Goal: Task Accomplishment & Management: Complete application form

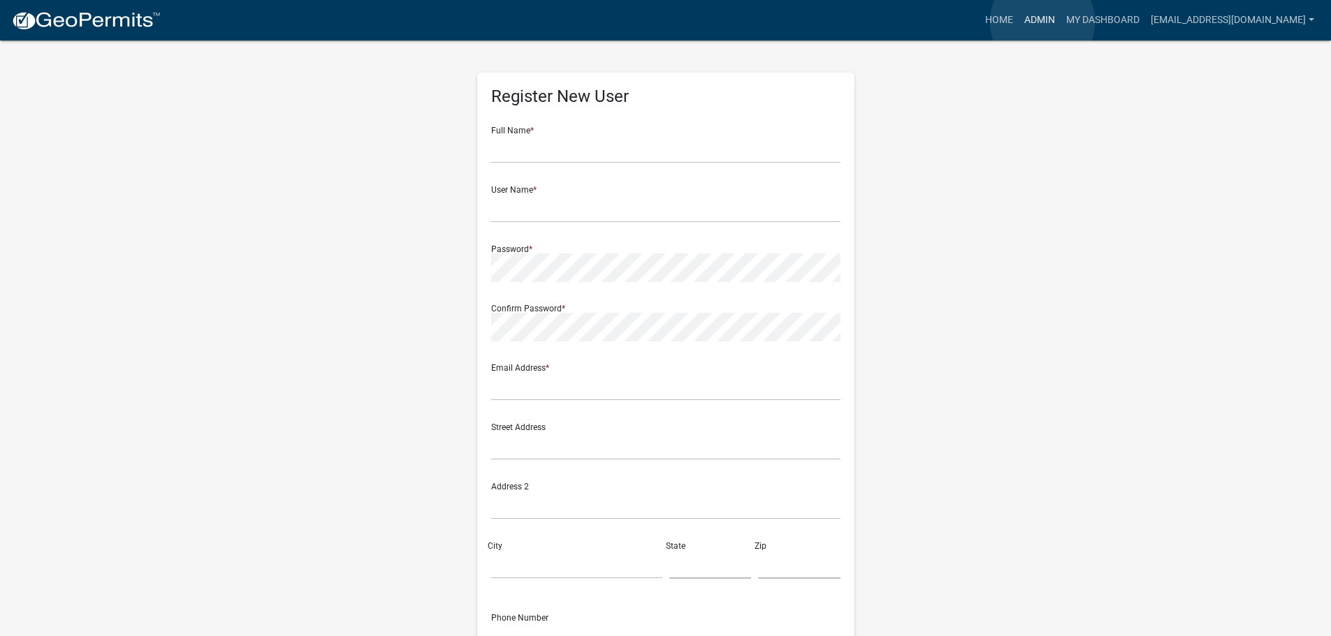
click at [1042, 22] on link "Admin" at bounding box center [1039, 20] width 42 height 27
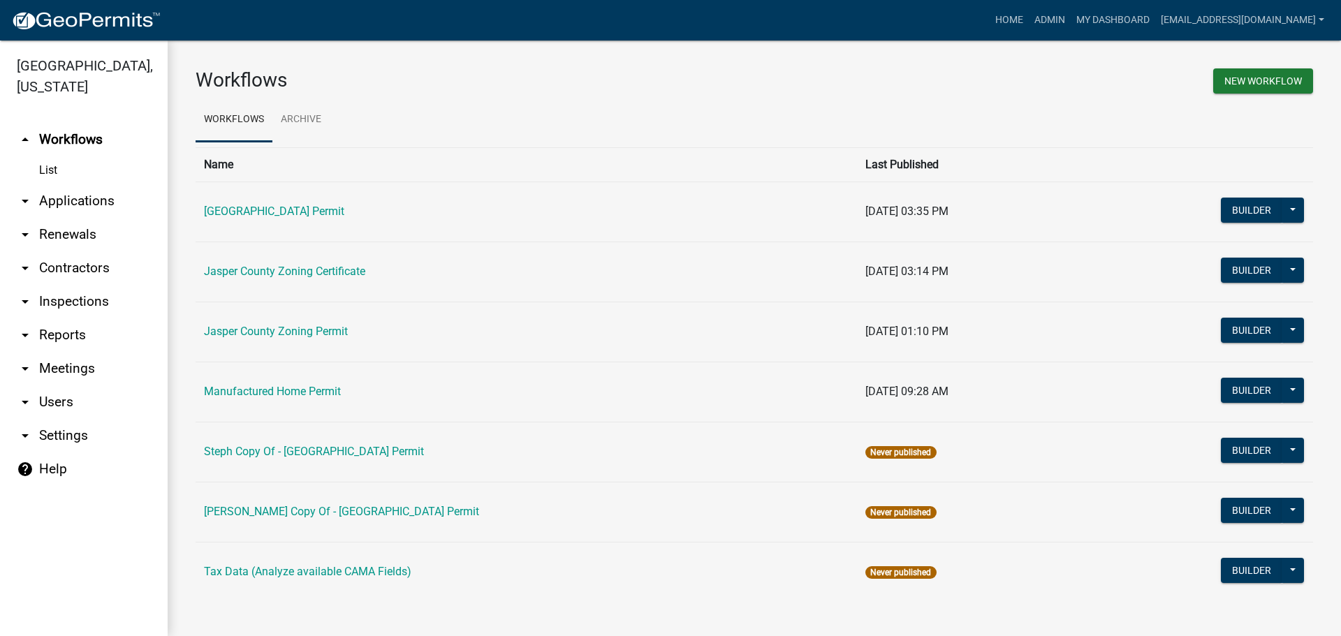
click at [86, 203] on link "arrow_drop_down Applications" at bounding box center [84, 201] width 168 height 34
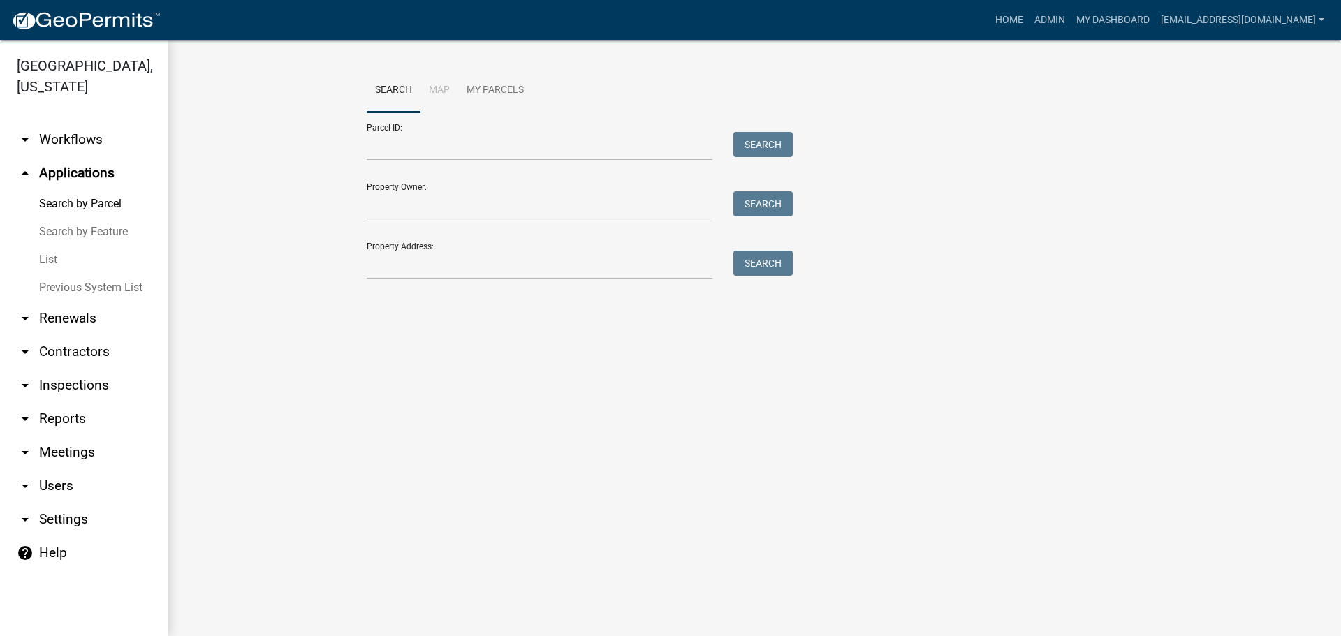
click at [48, 261] on link "List" at bounding box center [84, 260] width 168 height 28
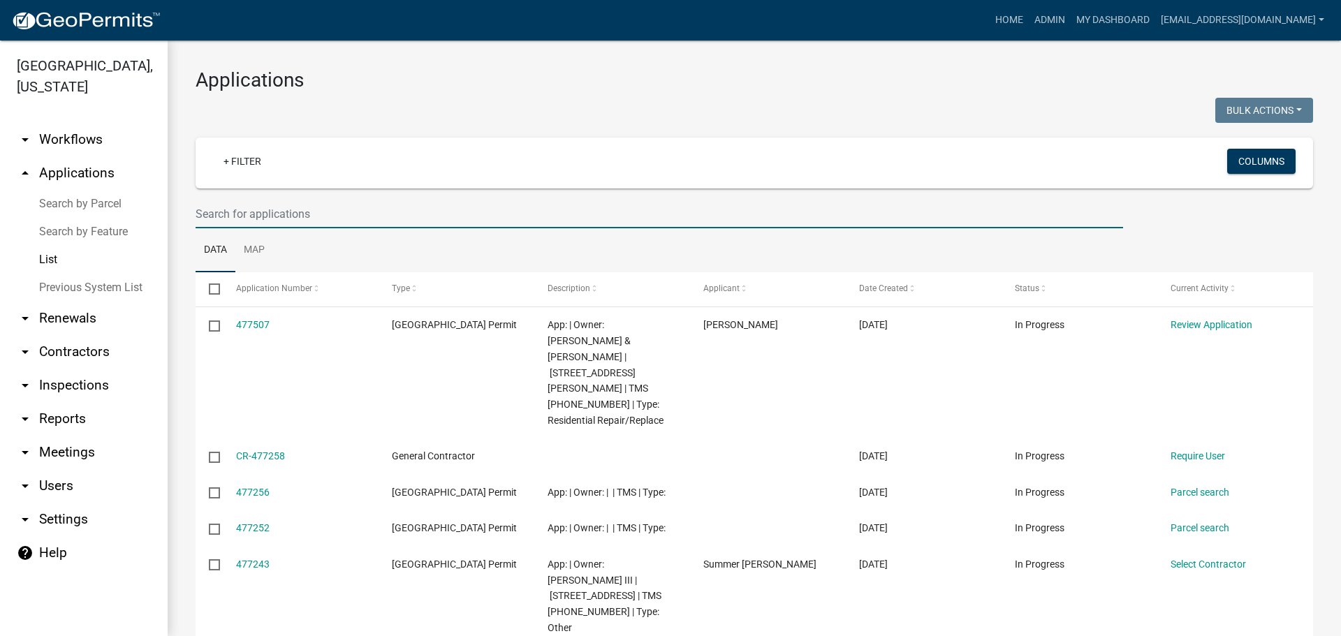
click at [335, 217] on input "text" at bounding box center [660, 214] width 928 height 29
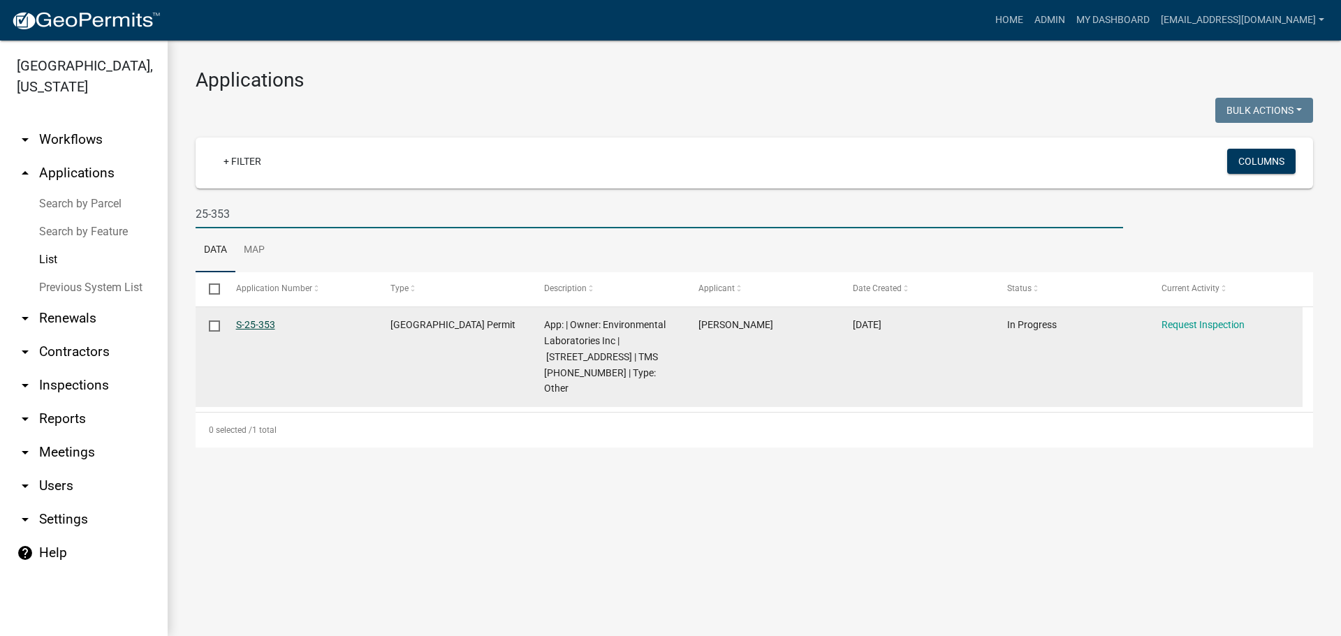
type input "25-353"
click at [258, 326] on link "S-25-353" at bounding box center [255, 324] width 39 height 11
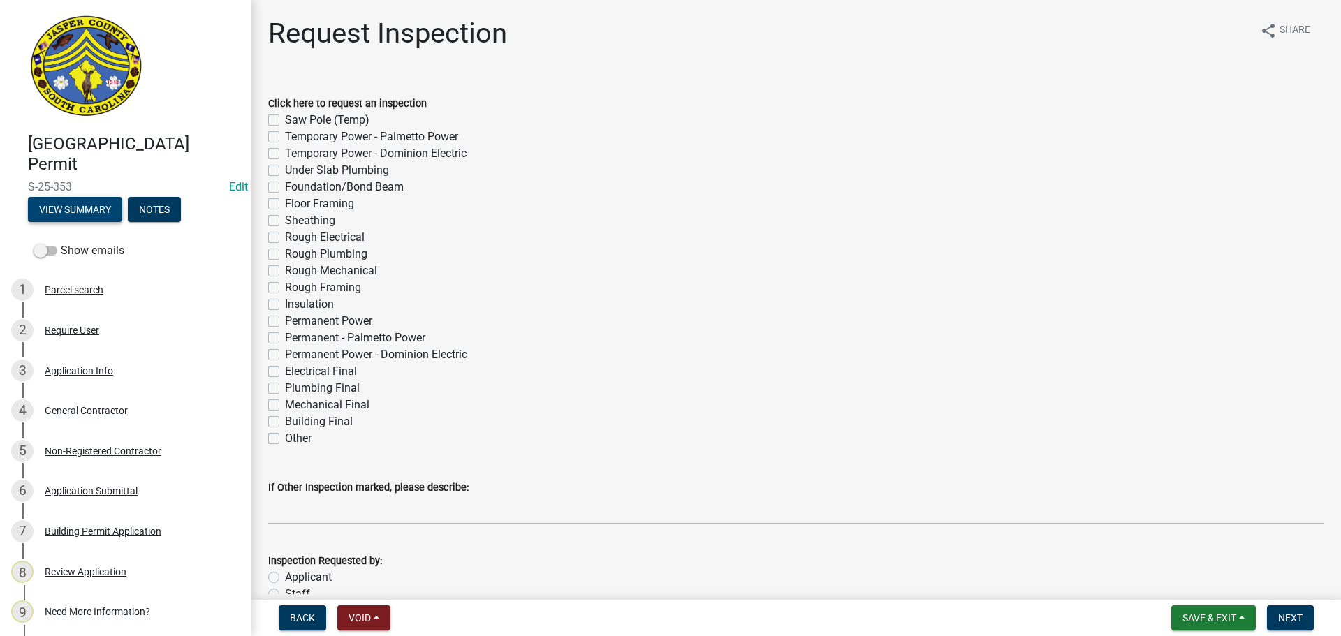
click at [75, 215] on button "View Summary" at bounding box center [75, 209] width 94 height 25
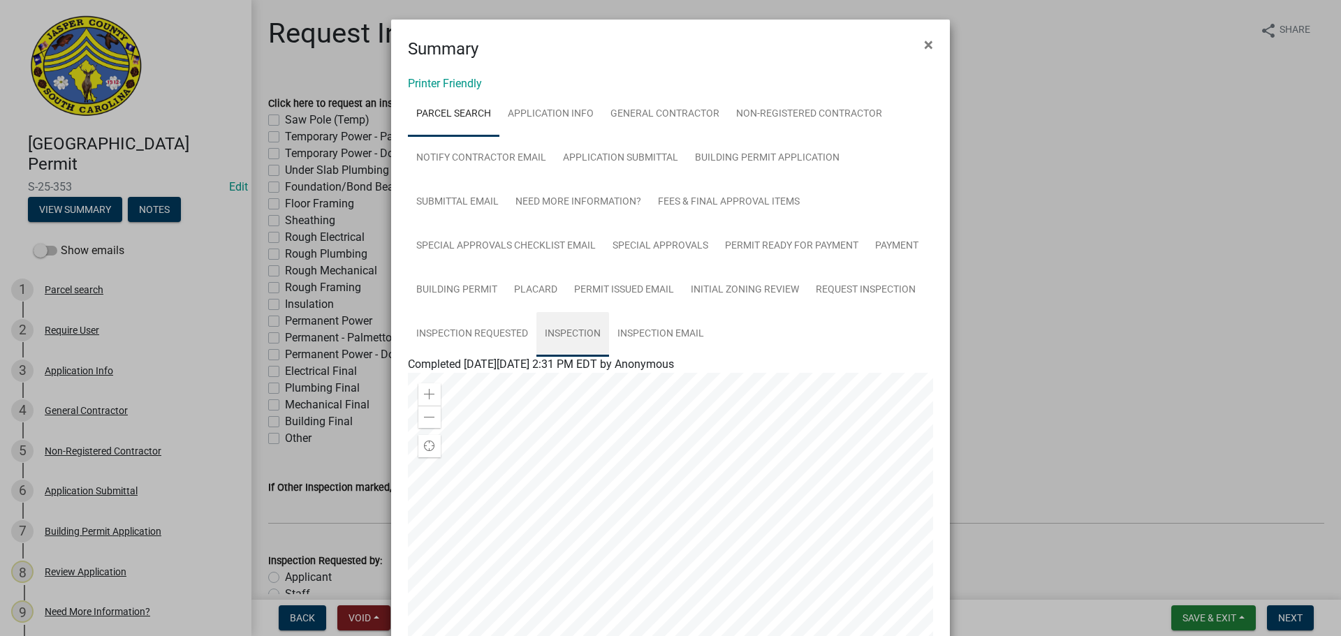
click at [583, 330] on link "Inspection" at bounding box center [572, 334] width 73 height 45
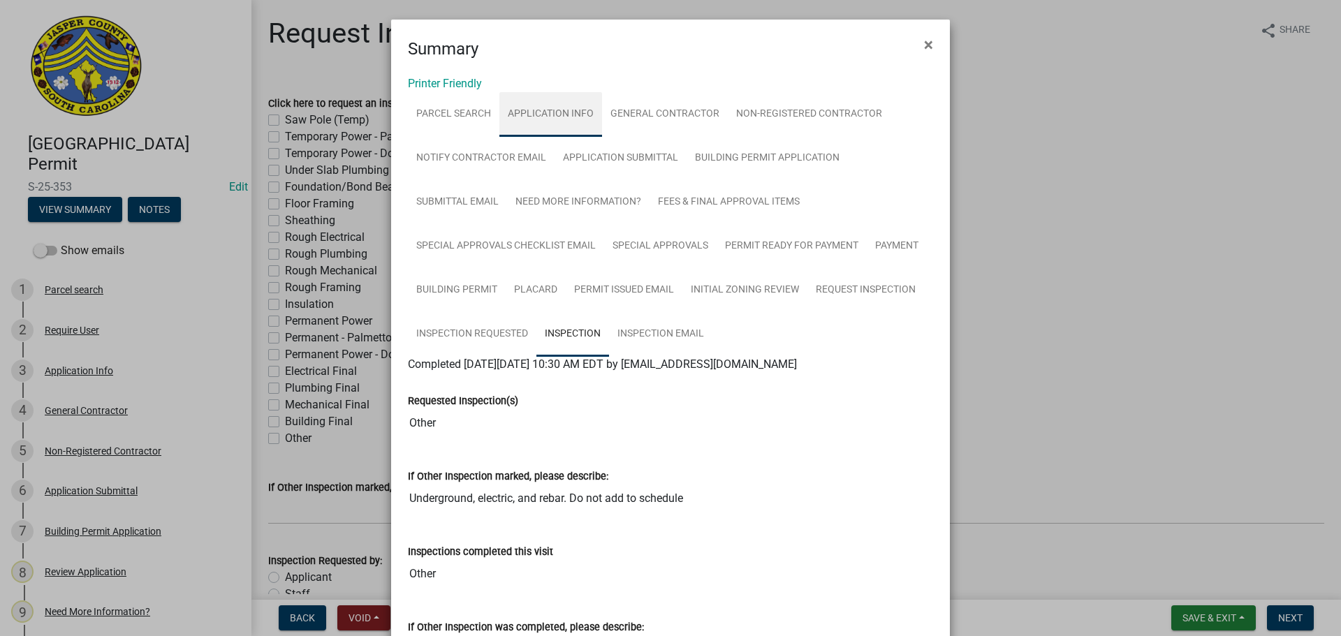
click at [557, 112] on link "Application Info" at bounding box center [550, 114] width 103 height 45
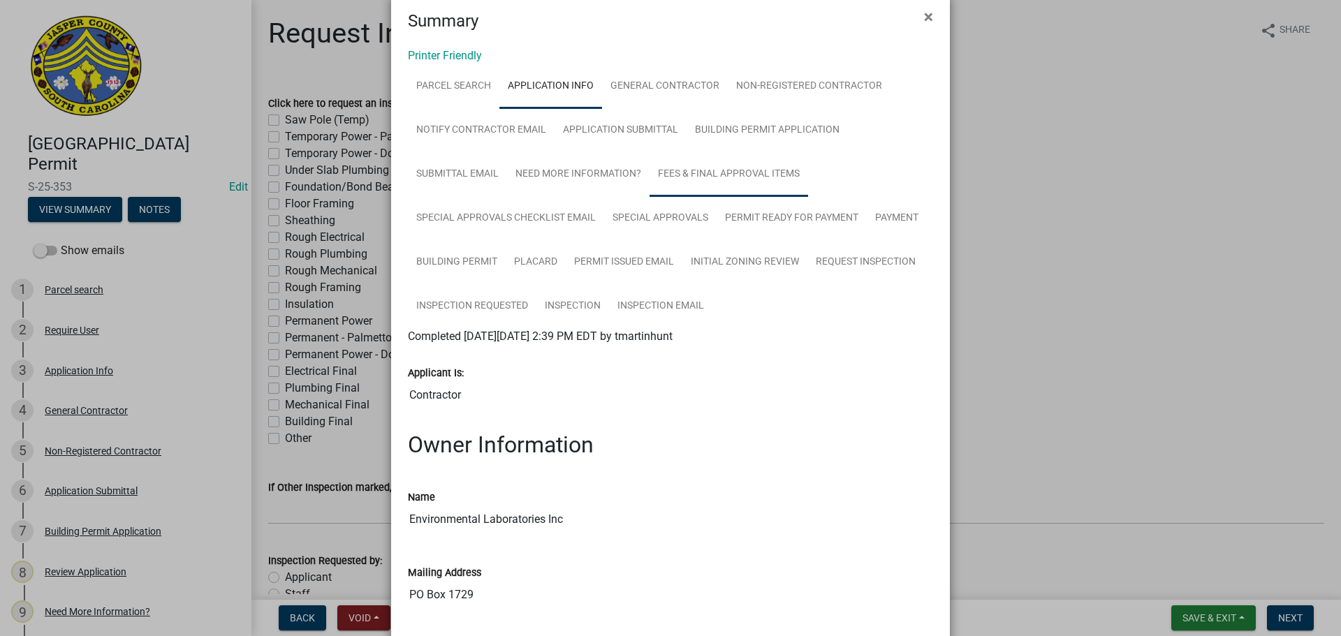
scroll to position [70, 0]
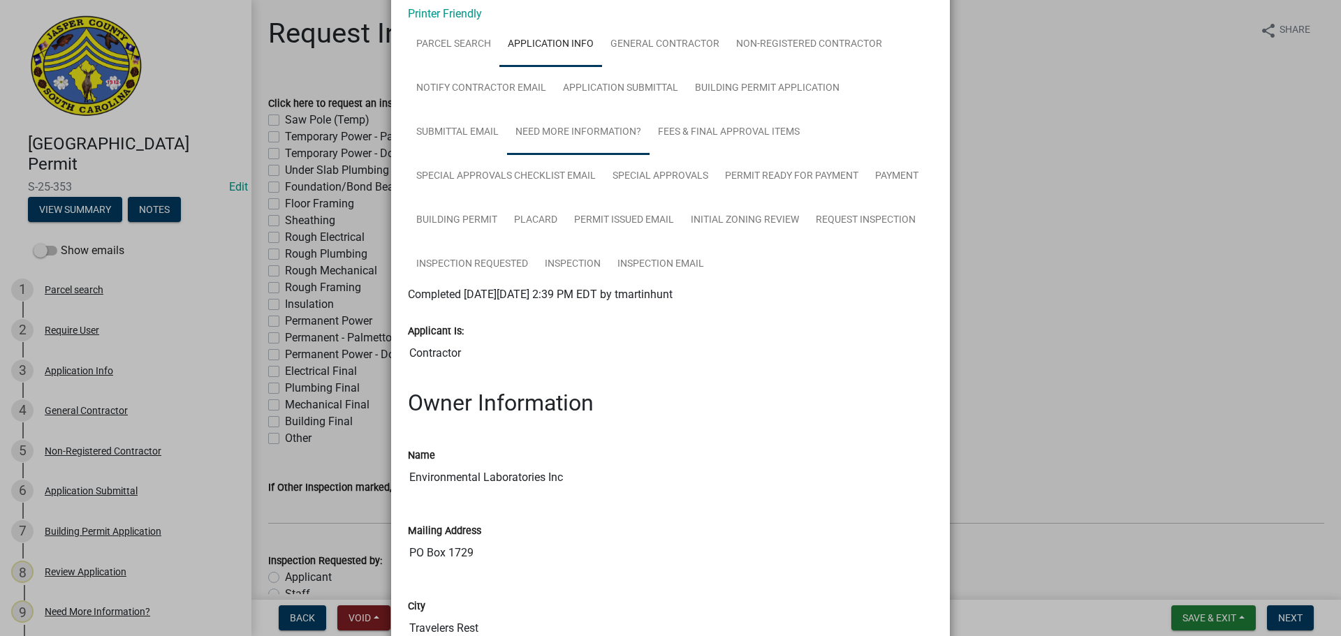
click at [564, 137] on link "Need More Information?" at bounding box center [578, 132] width 143 height 45
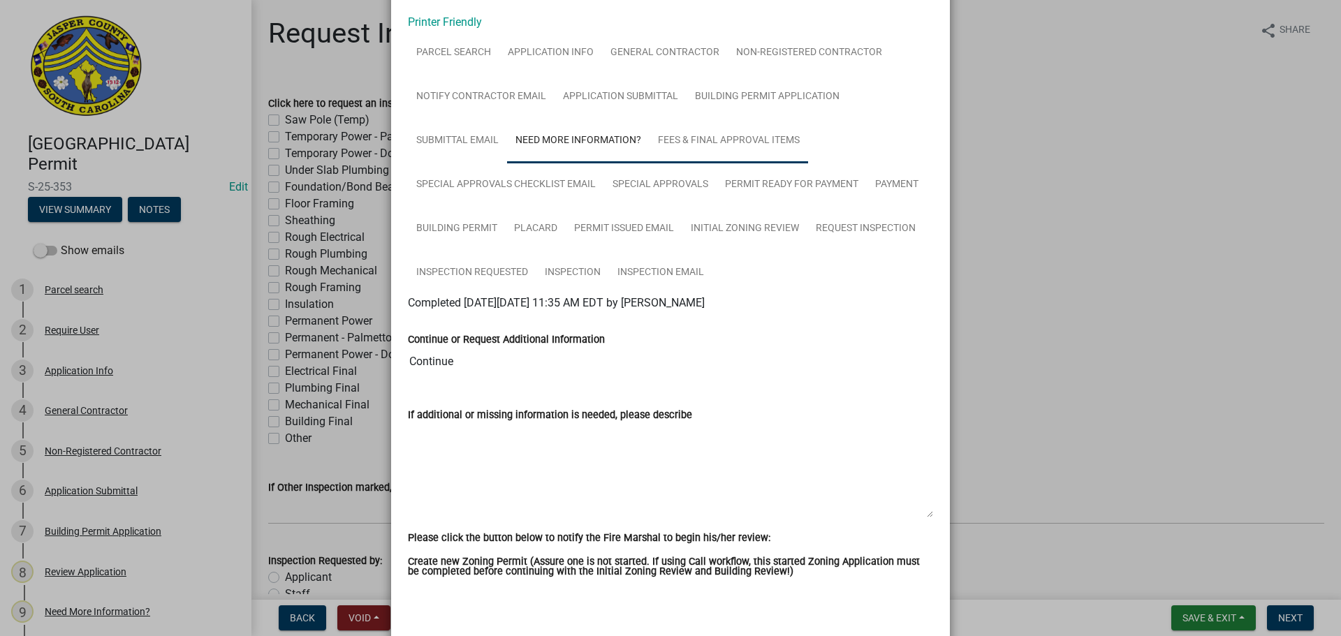
scroll to position [0, 0]
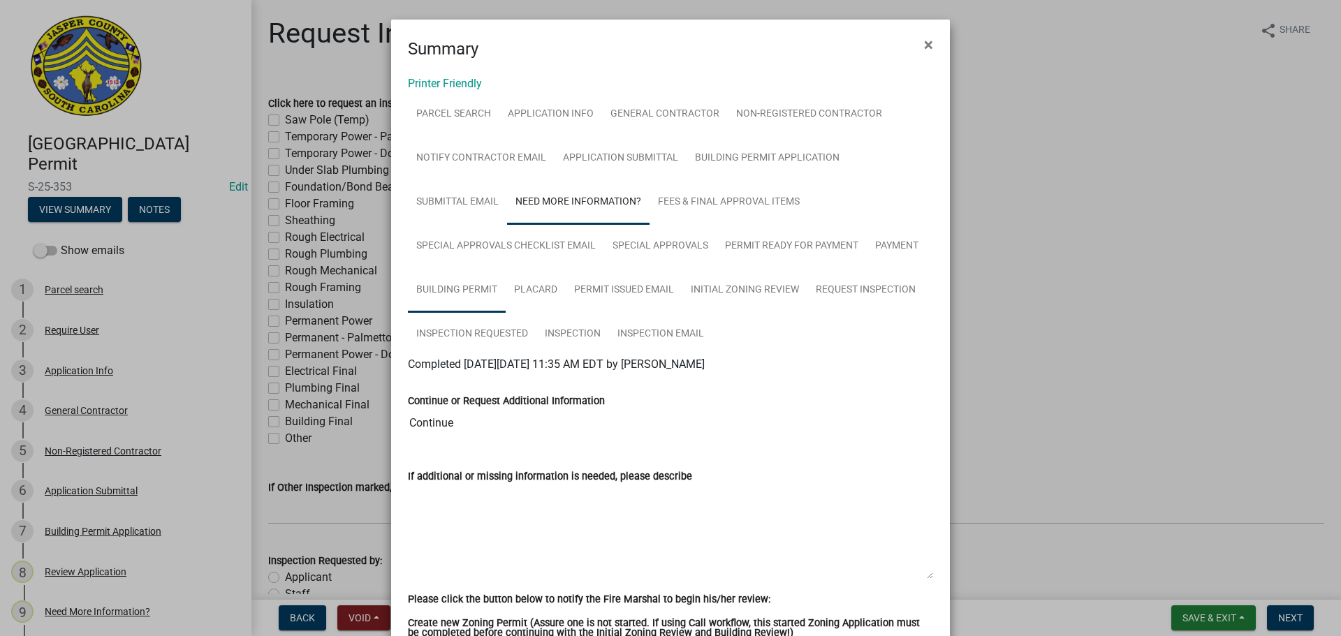
click at [455, 294] on link "Building Permit" at bounding box center [457, 290] width 98 height 45
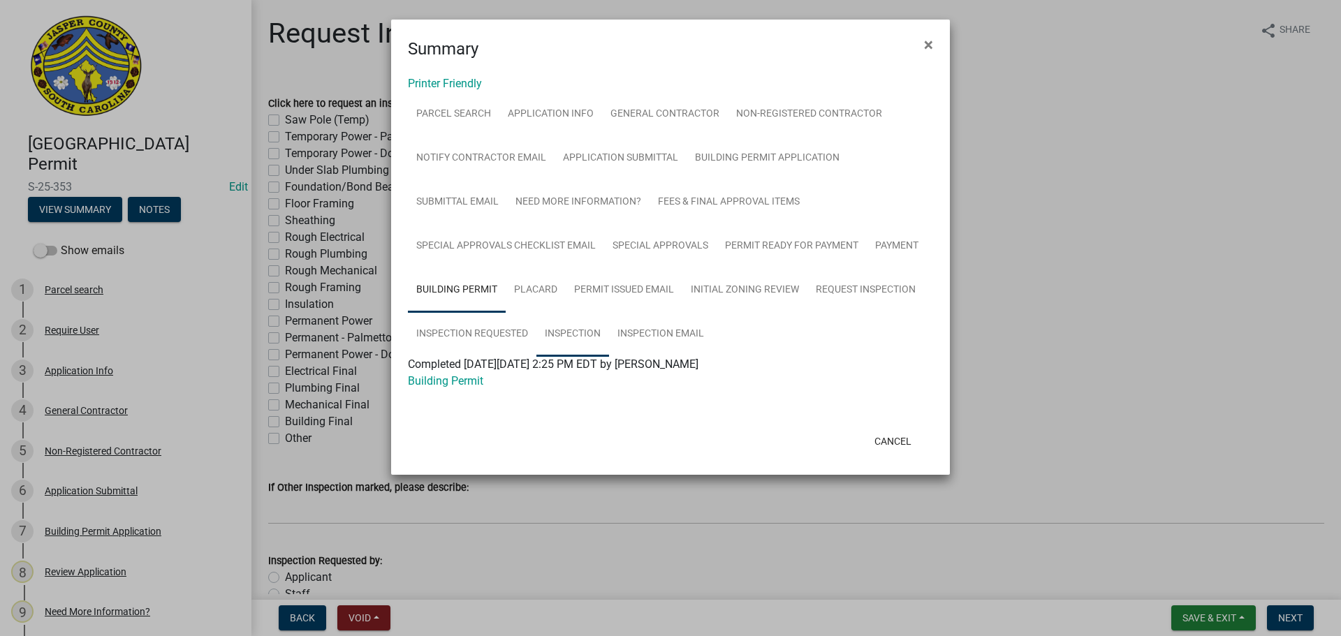
click at [578, 335] on link "Inspection" at bounding box center [572, 334] width 73 height 45
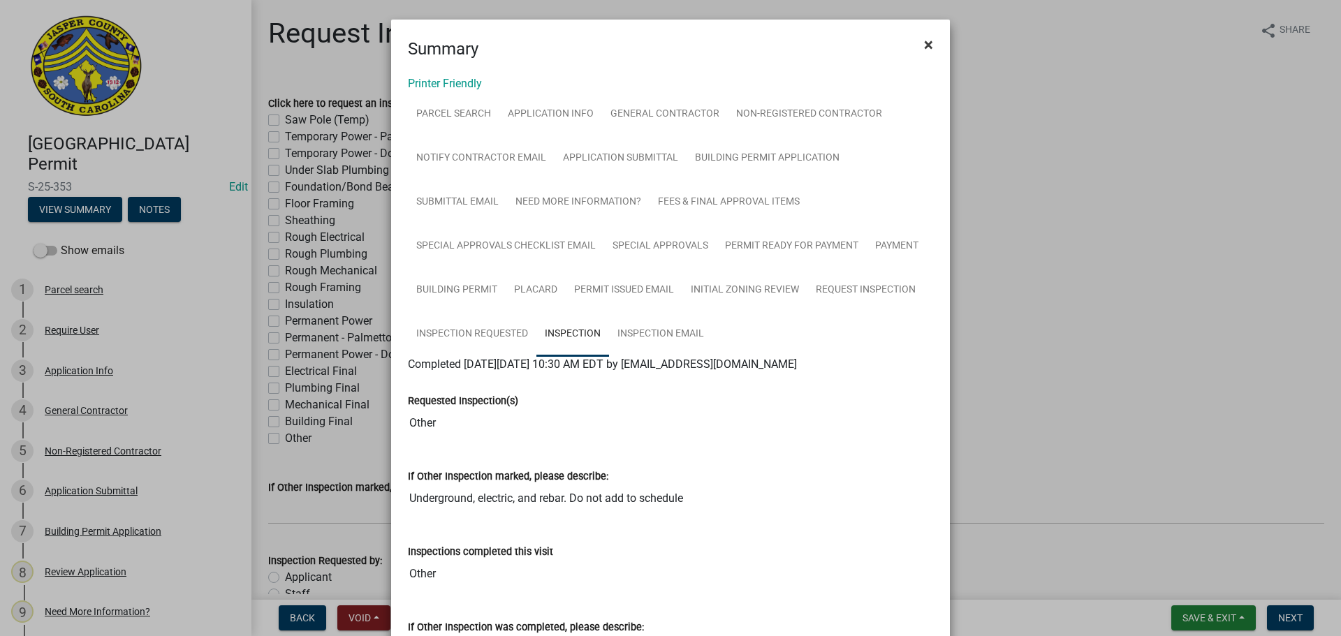
click at [927, 47] on span "×" at bounding box center [928, 45] width 9 height 20
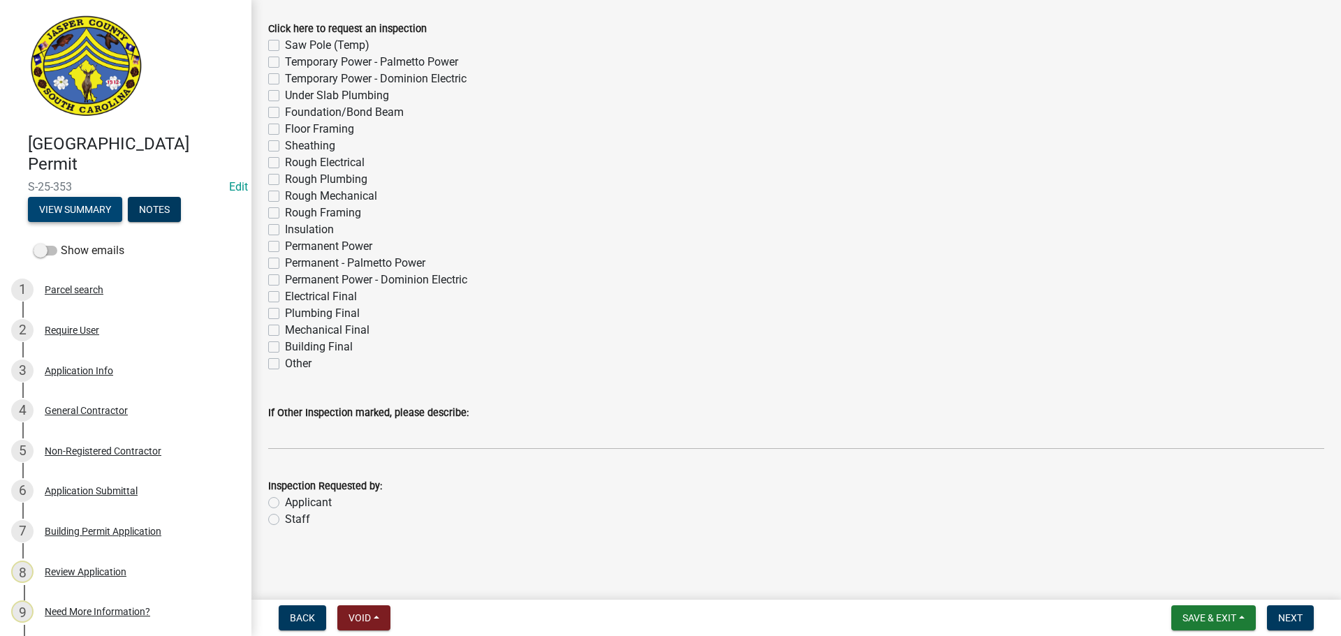
scroll to position [75, 0]
click at [285, 521] on label "Staff" at bounding box center [297, 519] width 25 height 17
click at [285, 520] on input "Staff" at bounding box center [289, 515] width 9 height 9
radio input "true"
click at [285, 297] on label "Electrical Final" at bounding box center [321, 296] width 72 height 17
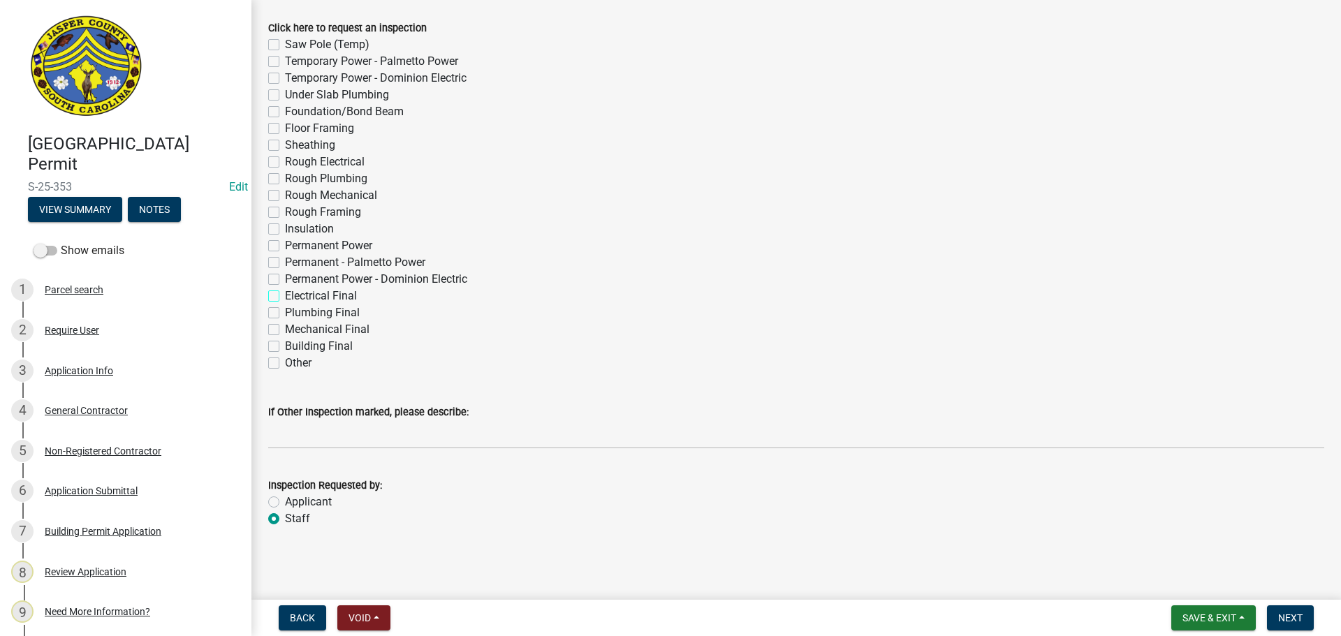
click at [285, 297] on input "Electrical Final" at bounding box center [289, 292] width 9 height 9
checkbox input "true"
checkbox input "false"
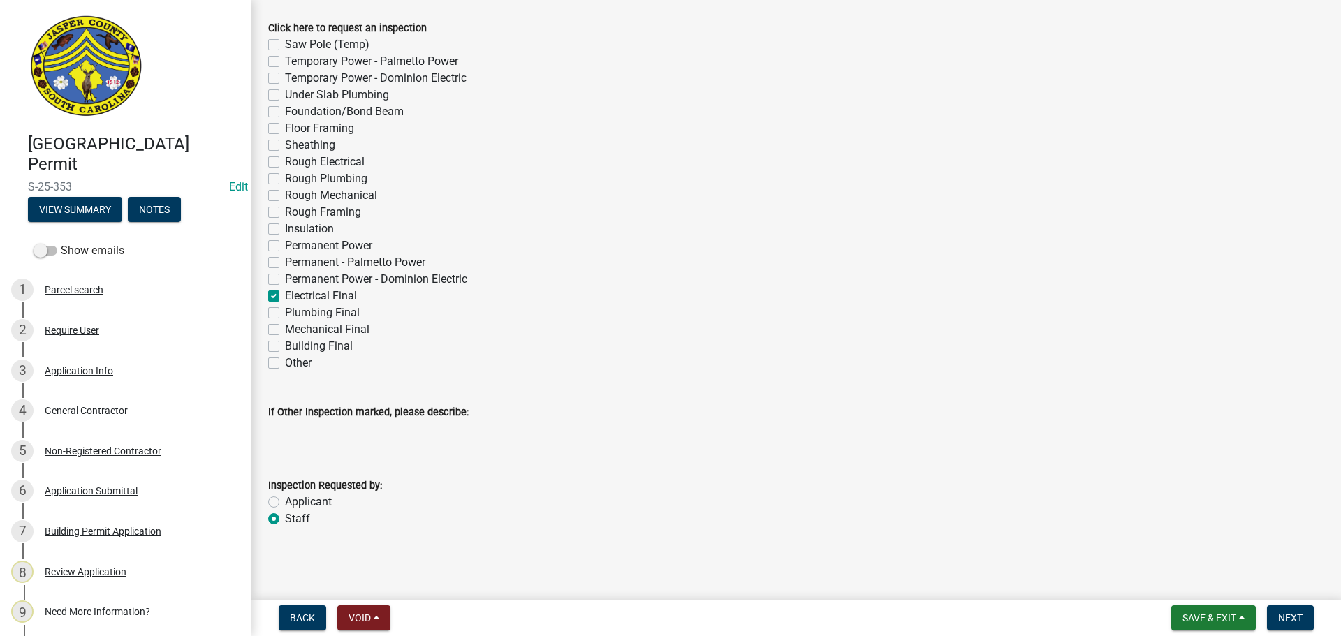
checkbox input "false"
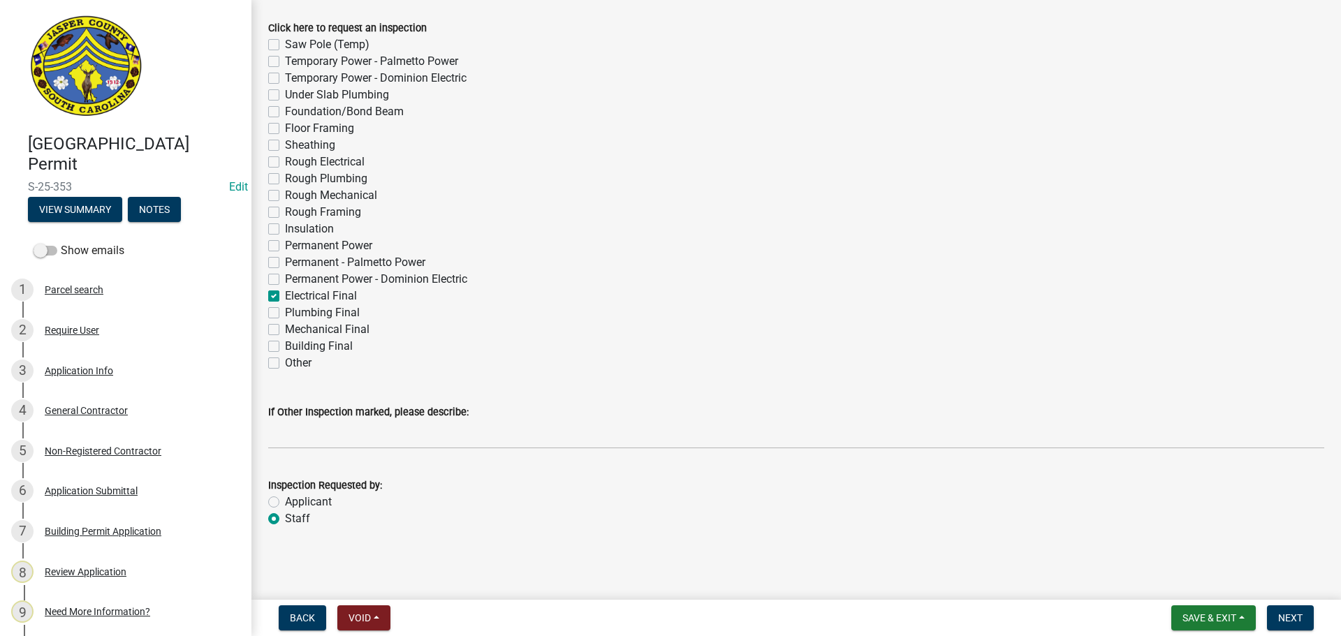
checkbox input "false"
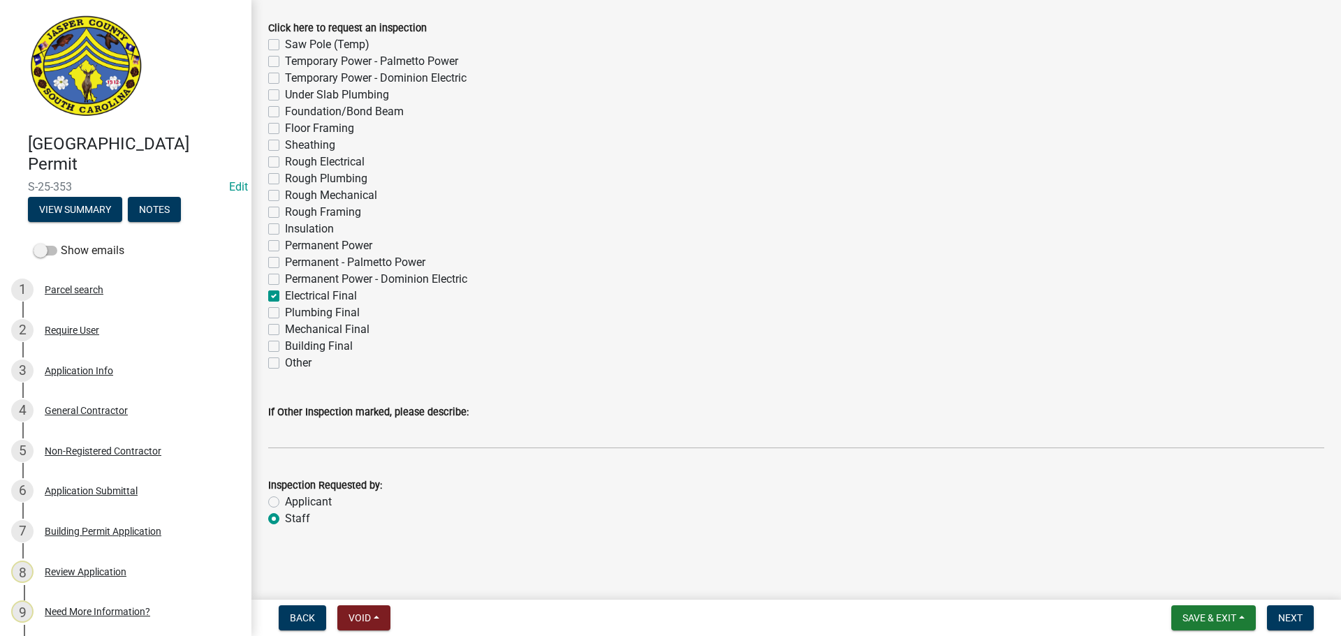
checkbox input "false"
checkbox input "true"
checkbox input "false"
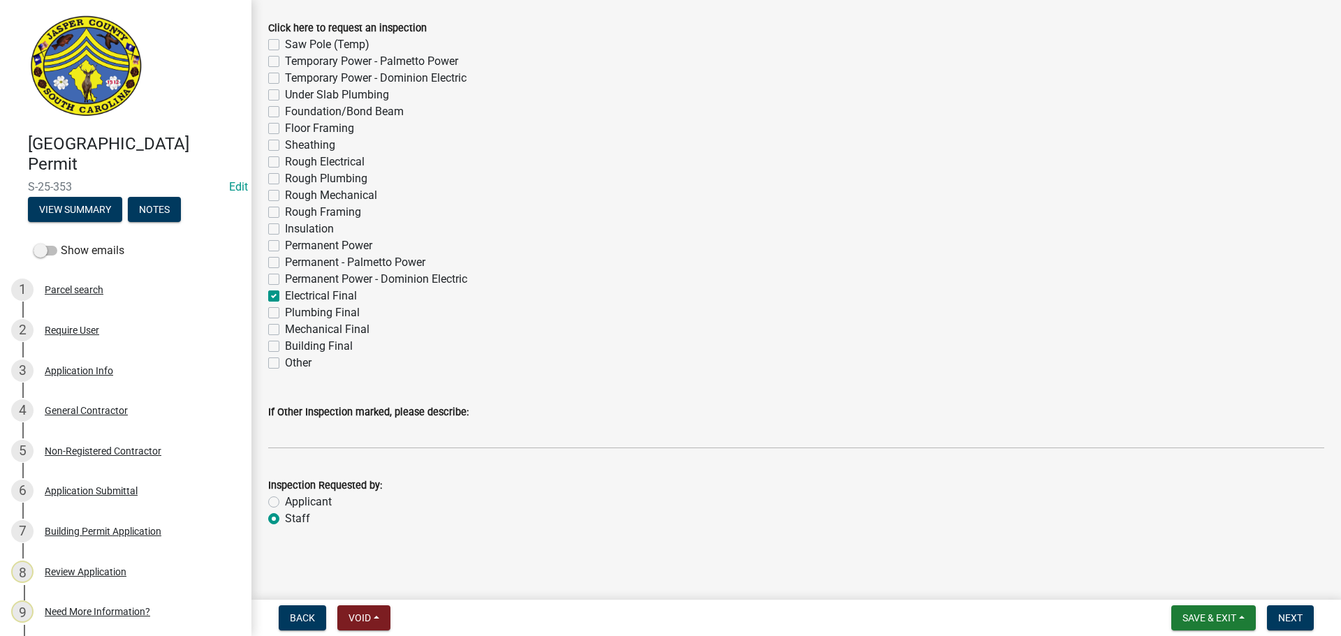
checkbox input "false"
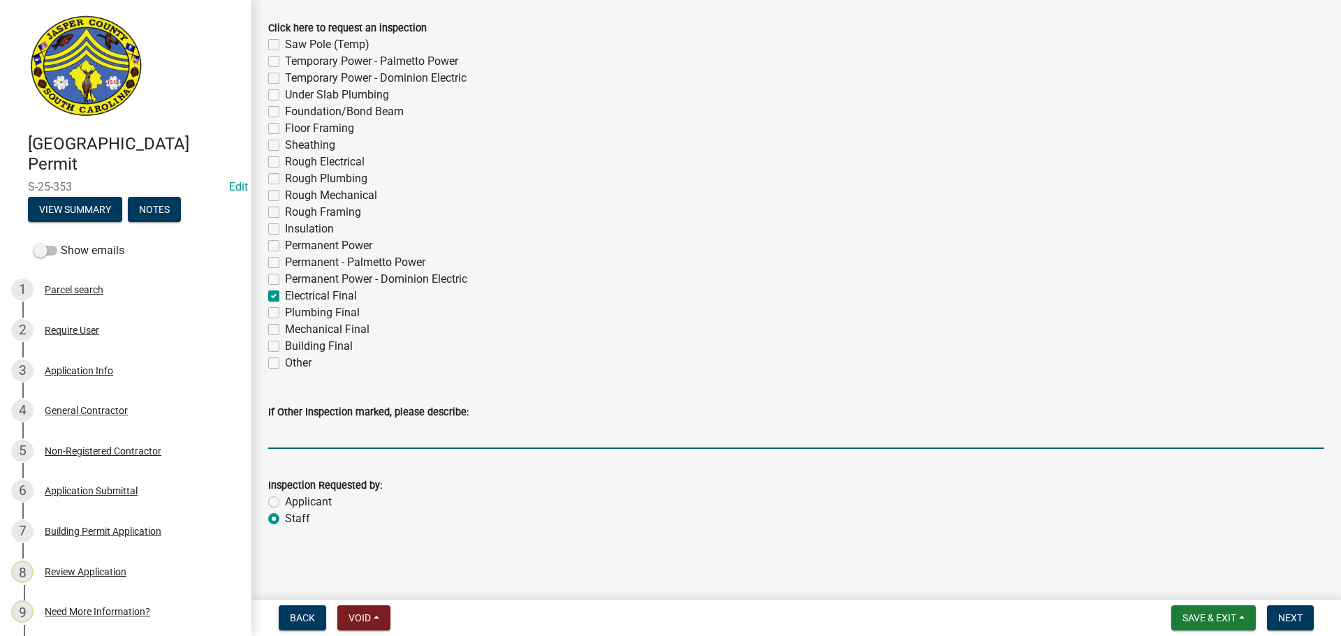
click at [330, 439] on input "If Other Inspection marked, please describe:" at bounding box center [796, 435] width 1056 height 29
type input "Do not add to schedule"
click at [1282, 619] on span "Next" at bounding box center [1290, 618] width 24 height 11
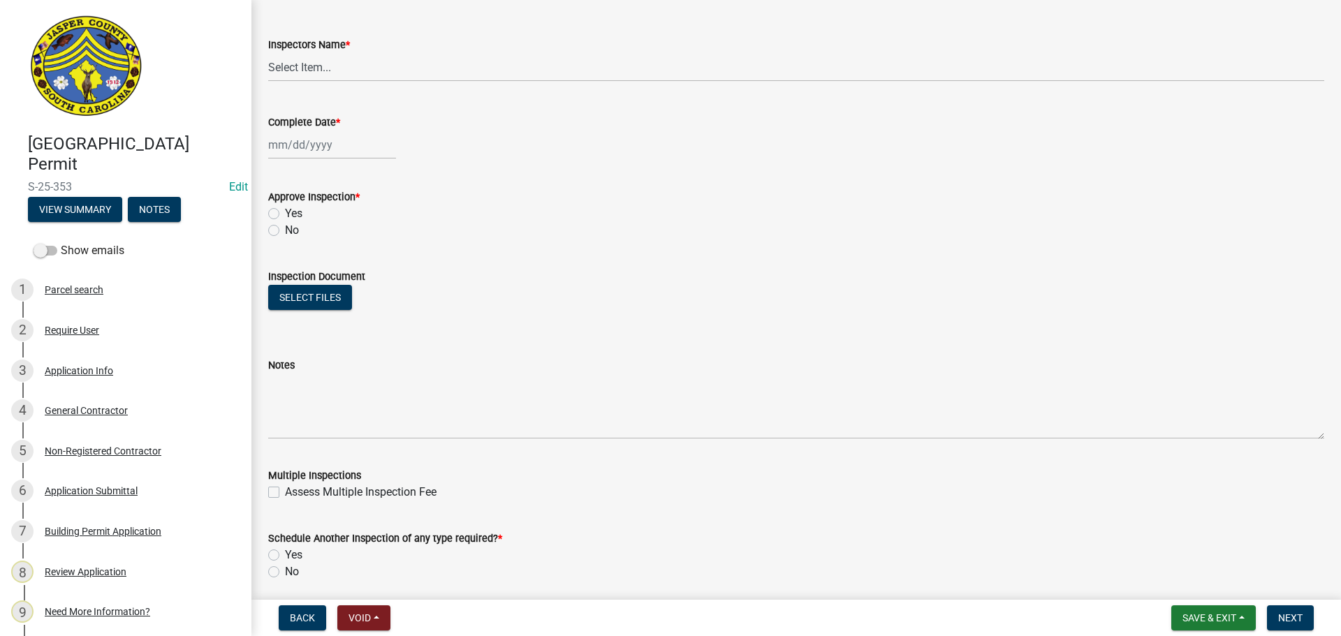
scroll to position [699, 0]
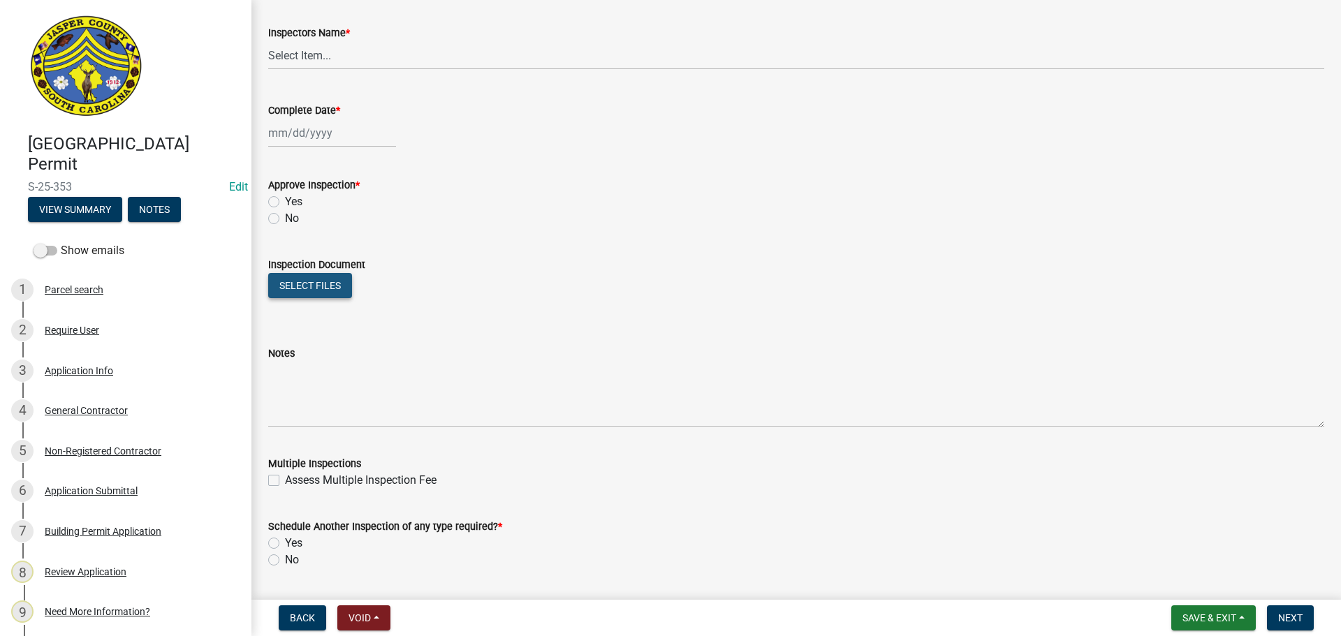
click at [298, 281] on button "Select files" at bounding box center [310, 285] width 84 height 25
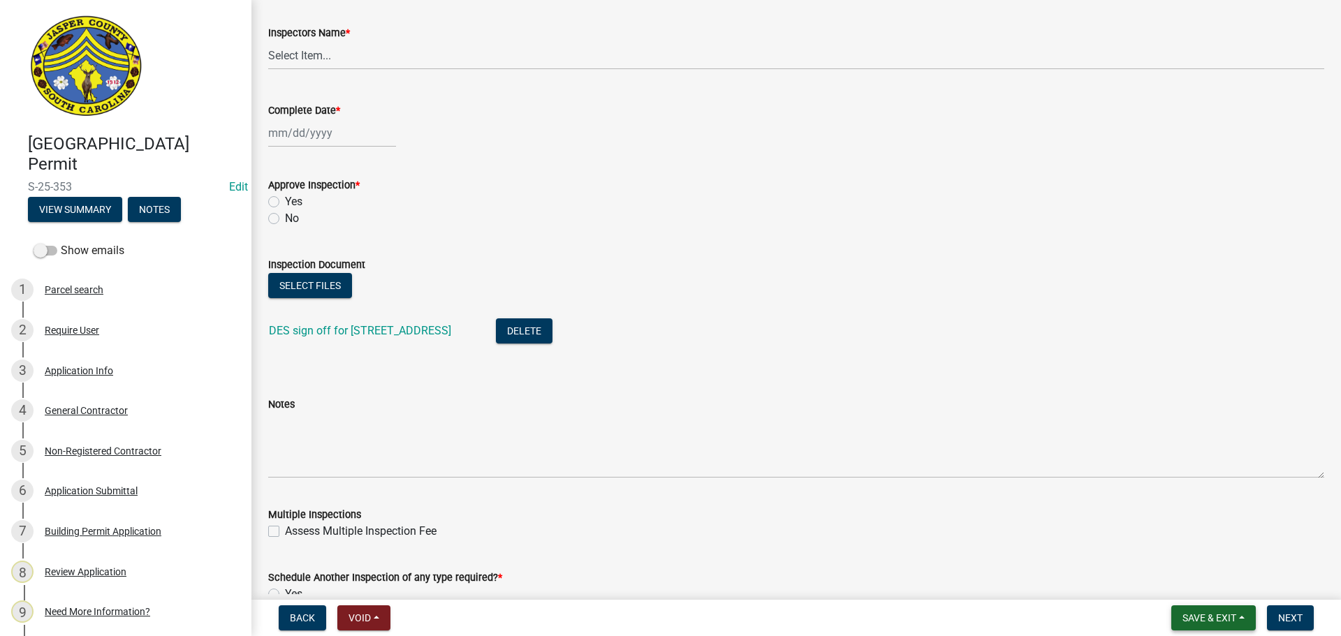
click at [1212, 618] on span "Save & Exit" at bounding box center [1210, 618] width 54 height 11
click at [1173, 551] on button "Save" at bounding box center [1200, 549] width 112 height 34
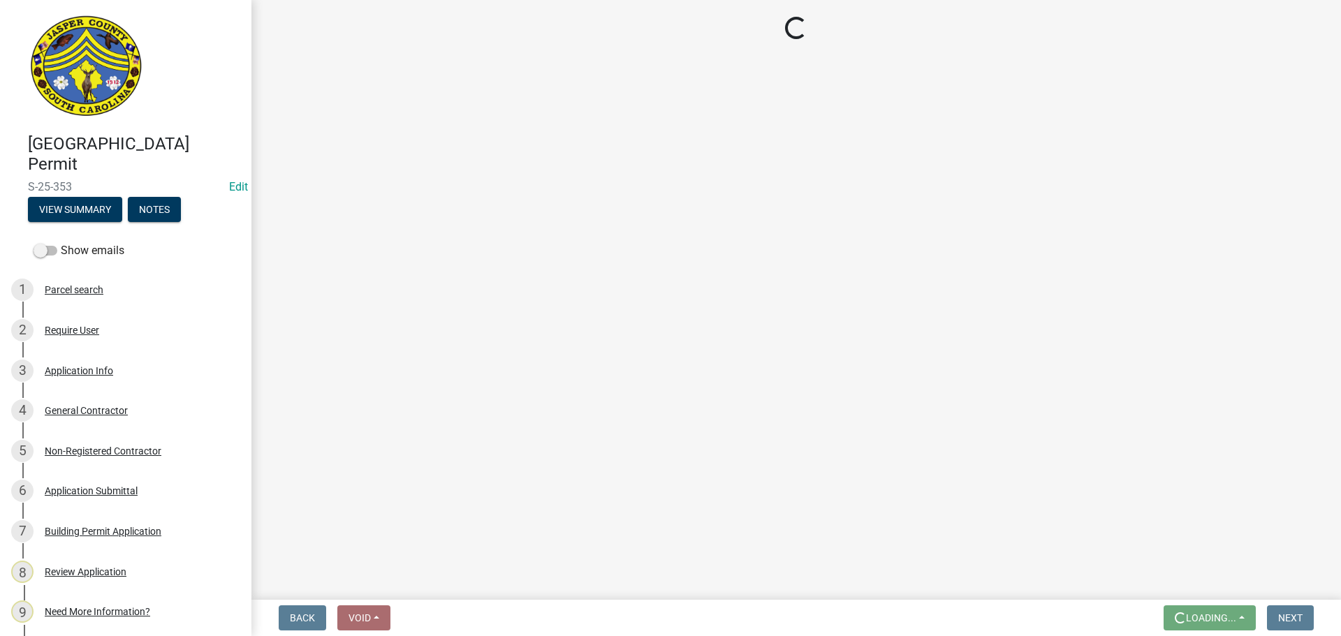
scroll to position [0, 0]
